Goal: Task Accomplishment & Management: Manage account settings

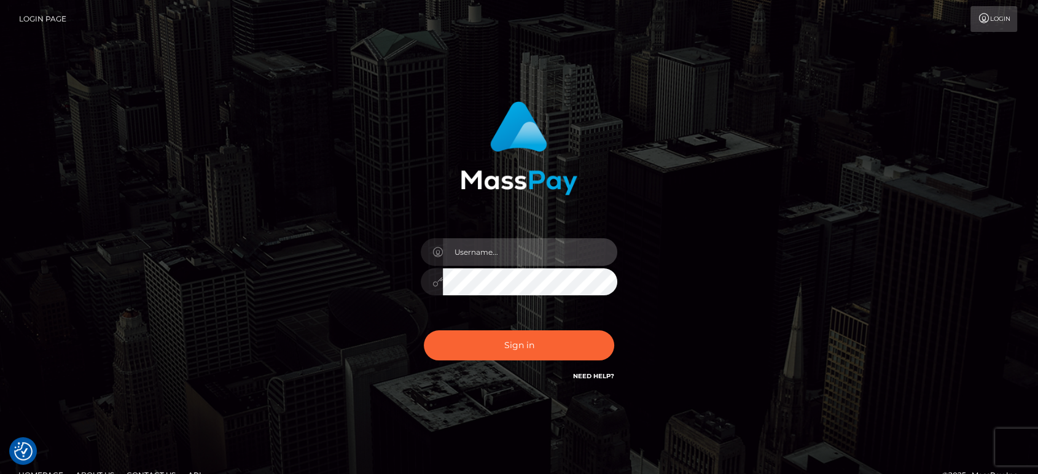
click at [481, 261] on input "text" at bounding box center [530, 252] width 174 height 28
type input "Ivan.B2"
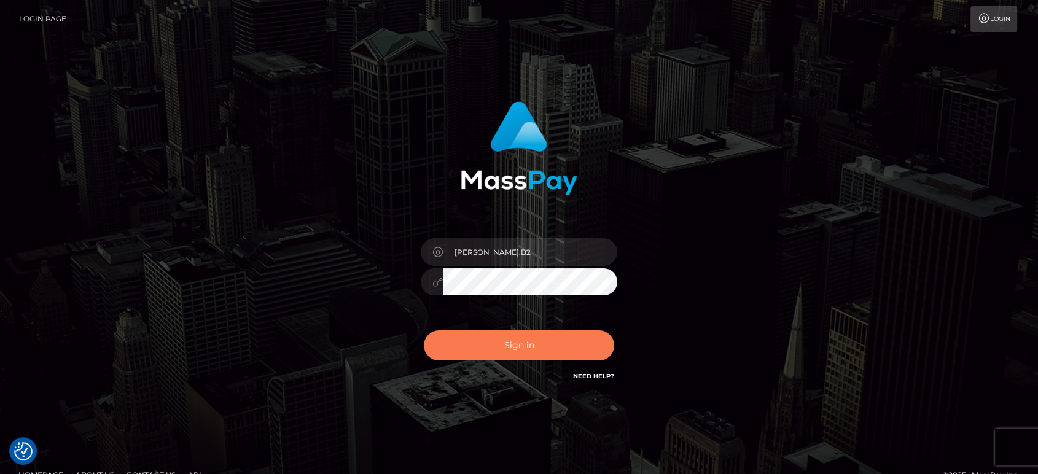
click at [548, 346] on button "Sign in" at bounding box center [519, 345] width 190 height 30
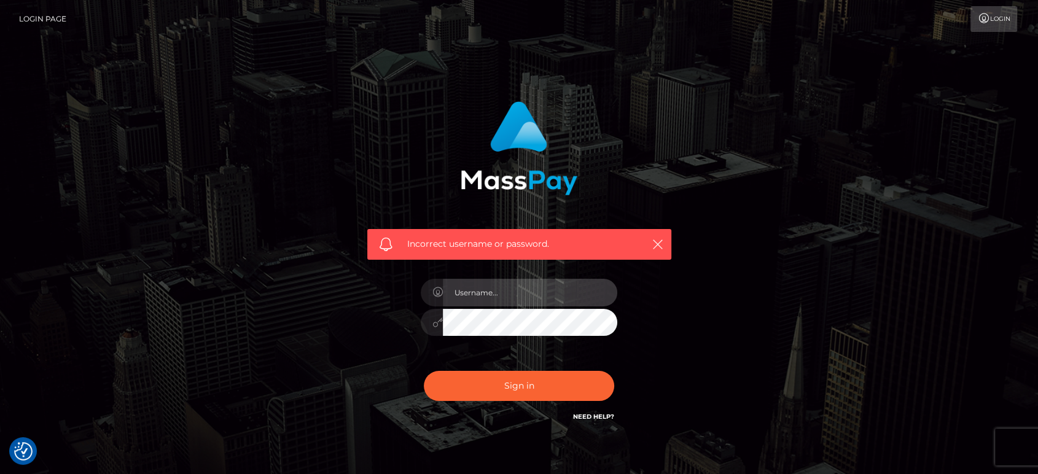
click at [459, 293] on input "text" at bounding box center [530, 293] width 174 height 28
type input "Ivan.B2"
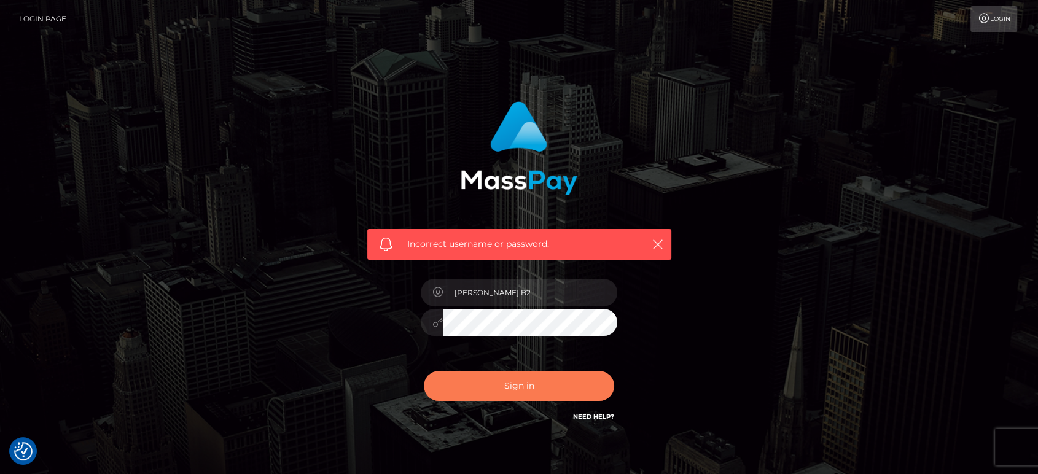
click at [543, 387] on button "Sign in" at bounding box center [519, 386] width 190 height 30
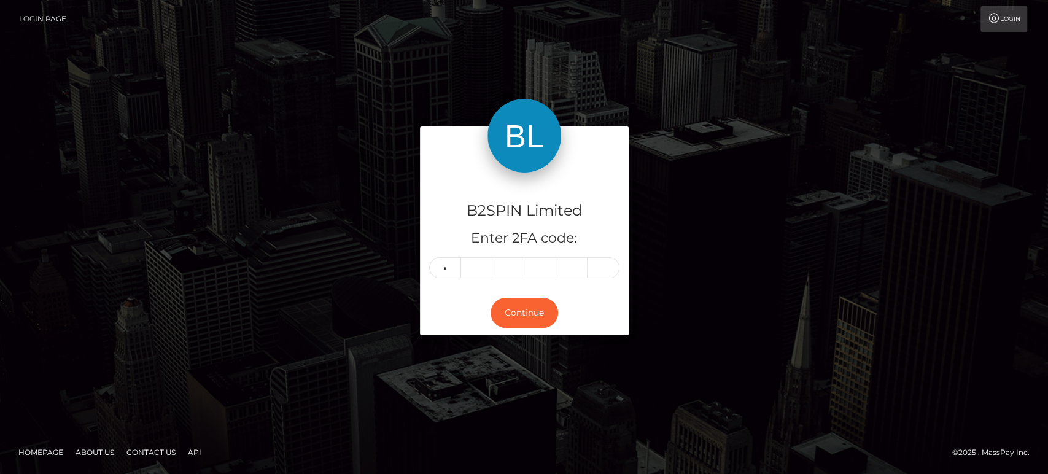
type input "1"
type input "2"
type input "0"
type input "6"
type input "3"
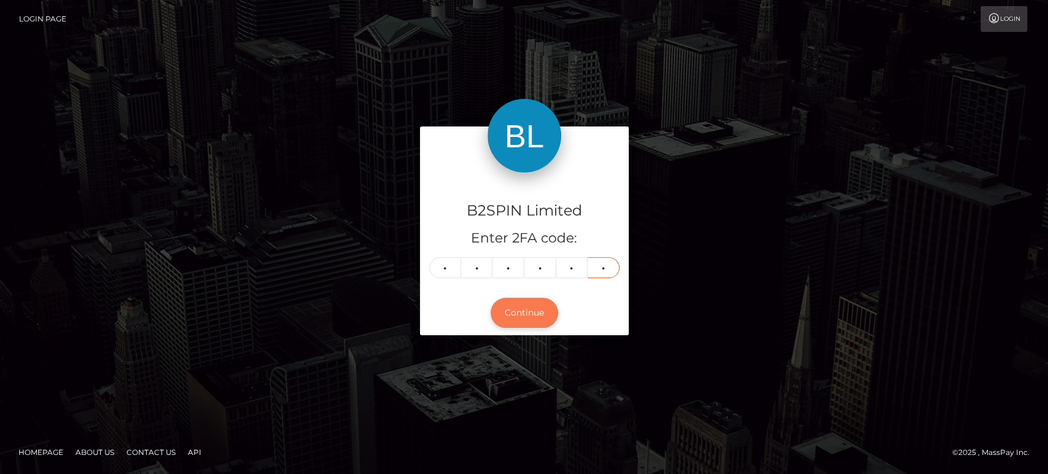
type input "0"
click at [529, 304] on button "Continue" at bounding box center [525, 313] width 68 height 30
